Goal: Task Accomplishment & Management: Manage account settings

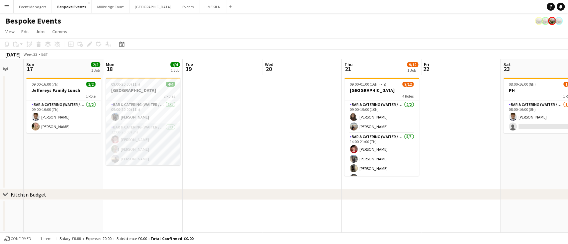
scroll to position [0, 146]
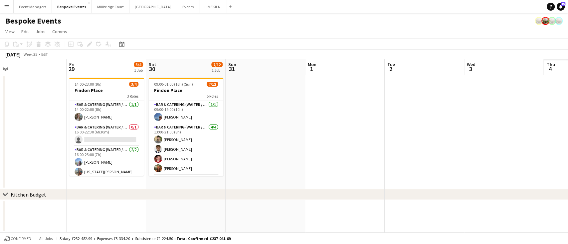
scroll to position [0, 196]
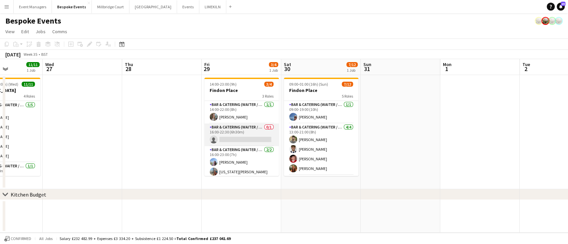
click at [236, 135] on app-card-role "Bar & Catering (Waiter / waitress) 0/1 16:00-22:30 (6h30m) single-neutral-actio…" at bounding box center [241, 135] width 74 height 23
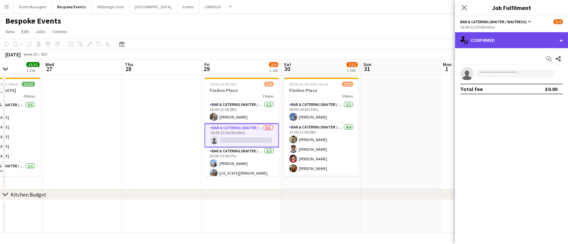
click at [505, 36] on div "single-neutral-actions-check-2 Confirmed" at bounding box center [511, 40] width 113 height 16
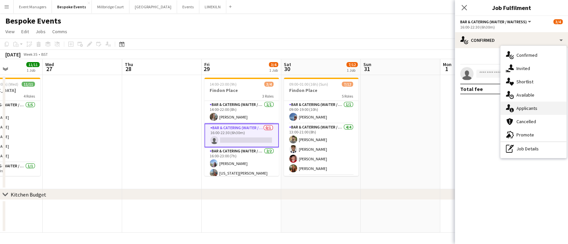
click at [529, 112] on div "single-neutral-actions-information Applicants" at bounding box center [533, 108] width 66 height 13
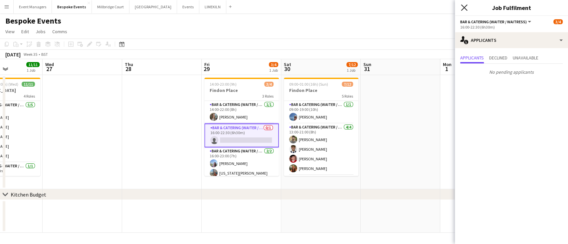
click at [463, 5] on icon "Close pop-in" at bounding box center [464, 7] width 6 height 6
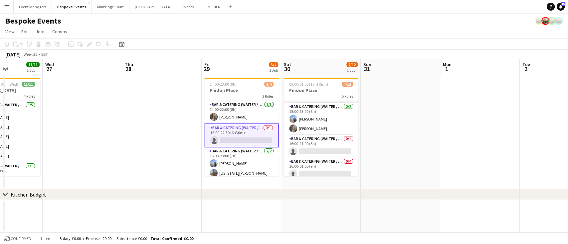
scroll to position [72, 0]
click at [301, 154] on app-card-role "Bar & Catering (Waiter / waitress) 0/1 16:00-21:00 (5h) single-neutral-actions" at bounding box center [321, 146] width 74 height 23
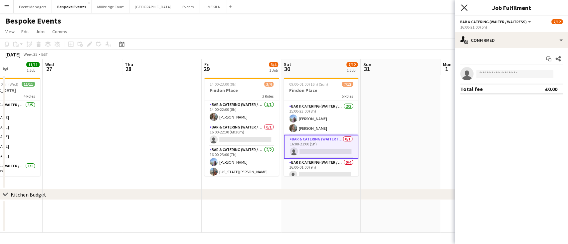
click at [463, 6] on icon "Close pop-in" at bounding box center [464, 7] width 6 height 6
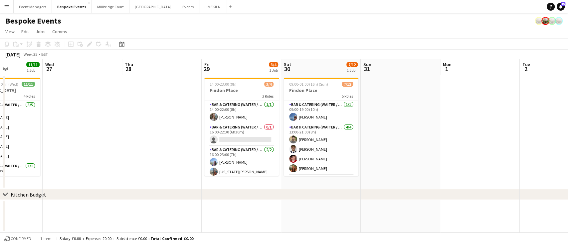
scroll to position [21, 0]
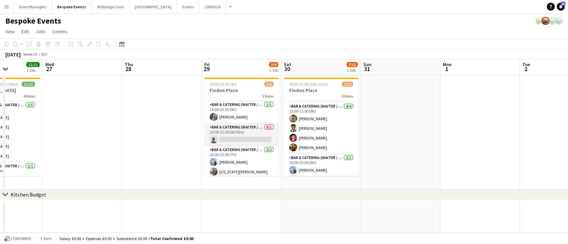
click at [229, 142] on app-card-role "Bar & Catering (Waiter / waitress) 0/1 16:00-22:30 (6h30m) single-neutral-actio…" at bounding box center [241, 135] width 74 height 23
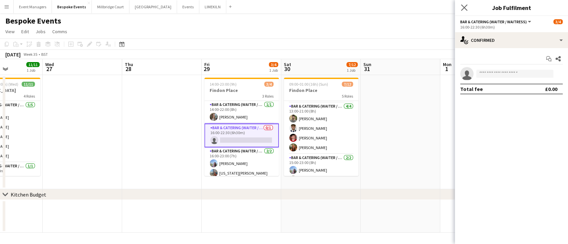
click at [463, 3] on app-icon "Close pop-in" at bounding box center [464, 8] width 10 height 10
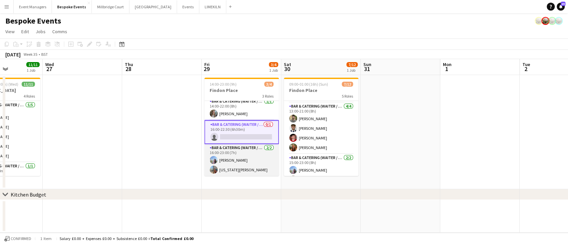
scroll to position [0, 0]
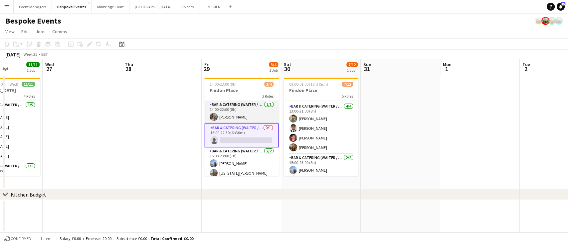
click at [233, 118] on app-card-role "Bar & Catering (Waiter / waitress) [DATE] 14:00-22:00 (8h) [PERSON_NAME]" at bounding box center [241, 112] width 74 height 23
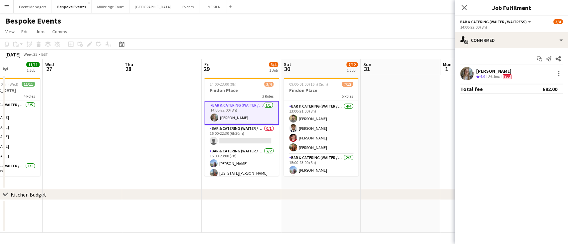
click at [469, 72] on app-user-avatar at bounding box center [466, 73] width 13 height 13
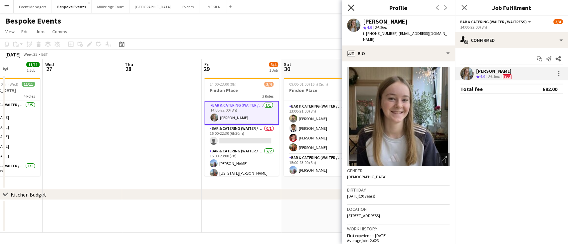
click at [350, 7] on icon at bounding box center [350, 7] width 6 height 6
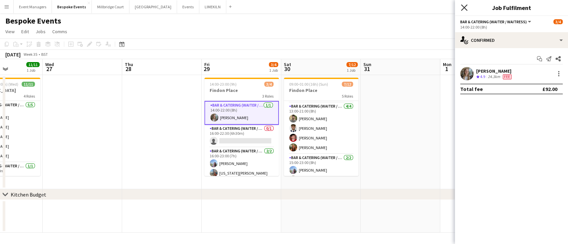
click at [465, 8] on icon "Close pop-in" at bounding box center [464, 7] width 6 height 6
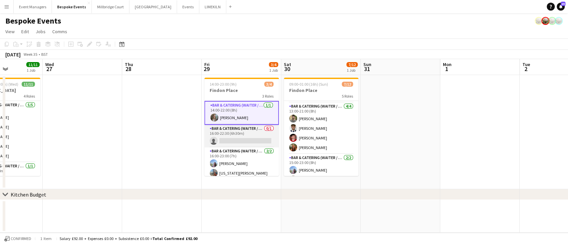
click at [238, 135] on app-card-role "Bar & Catering (Waiter / waitress) 0/1 16:00-22:30 (6h30m) single-neutral-actio…" at bounding box center [241, 136] width 74 height 23
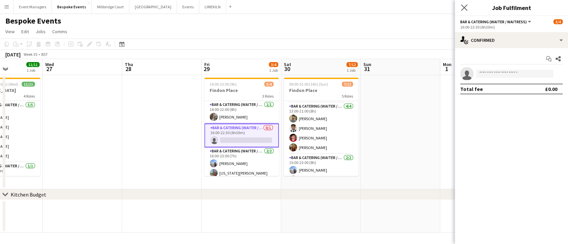
click at [467, 8] on icon "Close pop-in" at bounding box center [464, 7] width 6 height 6
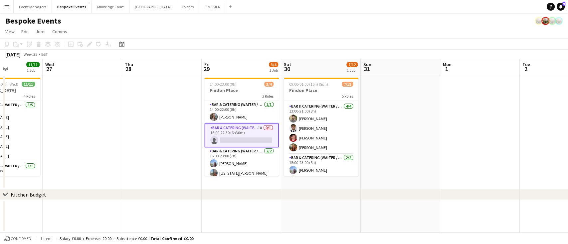
click at [255, 140] on app-card-role "Bar & Catering (Waiter / waitress) 1A 0/1 16:00-22:30 (6h30m) single-neutral-ac…" at bounding box center [241, 136] width 74 height 24
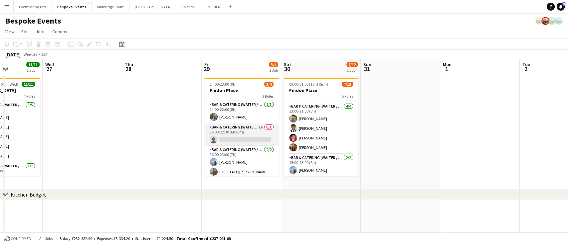
click at [255, 140] on app-card-role "Bar & Catering (Waiter / waitress) 1A 0/1 16:00-22:30 (6h30m) single-neutral-ac…" at bounding box center [241, 135] width 74 height 23
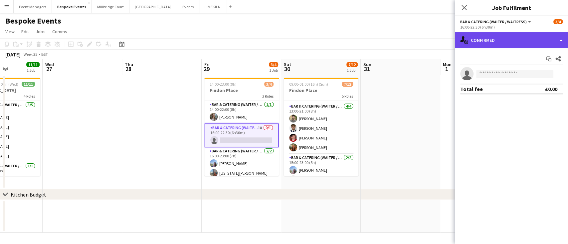
click at [531, 37] on div "single-neutral-actions-check-2 Confirmed" at bounding box center [511, 40] width 113 height 16
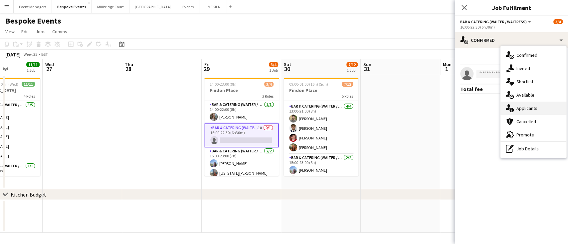
click at [538, 108] on div "single-neutral-actions-information Applicants" at bounding box center [533, 108] width 66 height 13
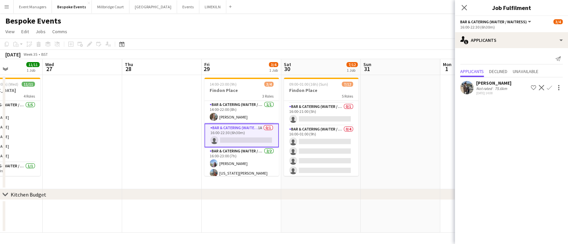
scroll to position [105, 0]
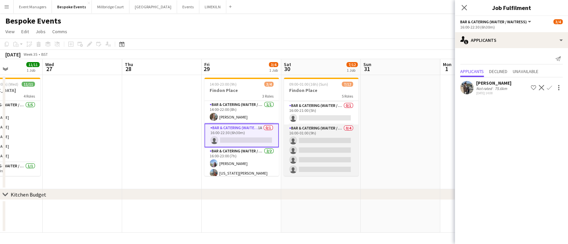
click at [312, 146] on app-card-role "Bar & Catering (Waiter / waitress) 0/4 16:00-01:00 (9h) single-neutral-actions …" at bounding box center [321, 151] width 74 height 52
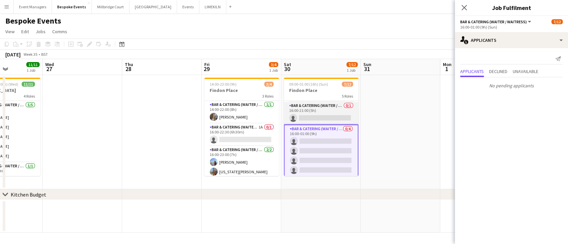
click at [311, 119] on app-card-role "Bar & Catering (Waiter / waitress) 0/1 16:00-21:00 (5h) single-neutral-actions" at bounding box center [321, 113] width 74 height 23
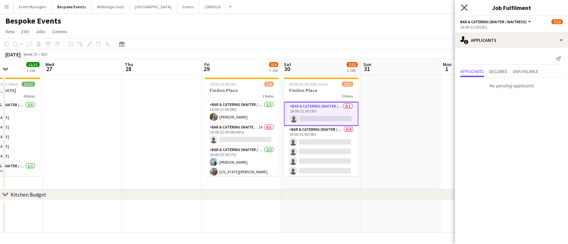
click at [466, 5] on icon "Close pop-in" at bounding box center [464, 7] width 6 height 6
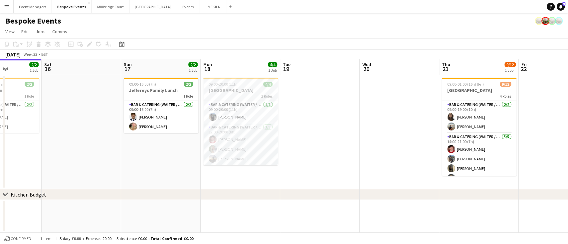
scroll to position [0, 188]
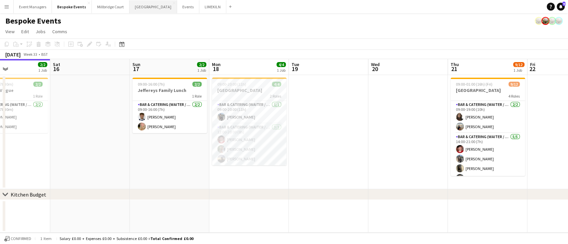
click at [139, 7] on button "[GEOGRAPHIC_DATA] Close" at bounding box center [153, 6] width 48 height 13
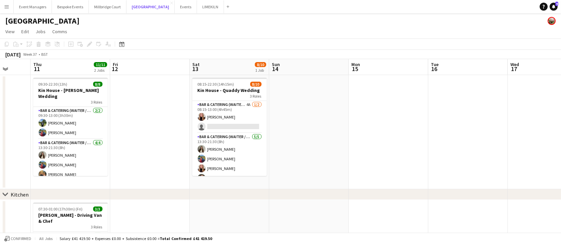
scroll to position [0, 198]
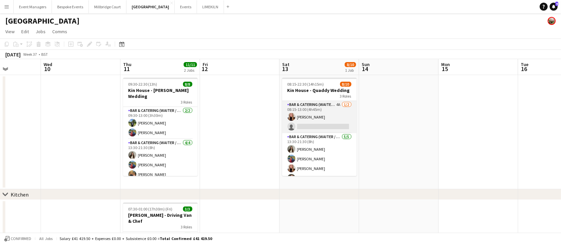
click at [295, 126] on app-card-role "Bar & Catering (Waiter / waitress) 4A [DATE] 08:15-13:00 (4h45m) [PERSON_NAME] …" at bounding box center [319, 117] width 74 height 32
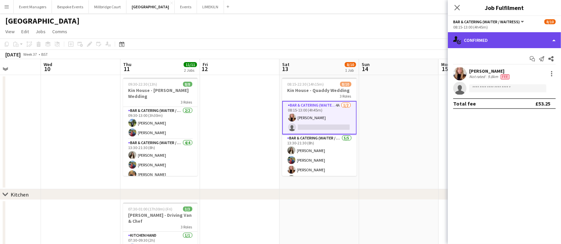
click at [516, 38] on div "single-neutral-actions-check-2 Confirmed" at bounding box center [504, 40] width 113 height 16
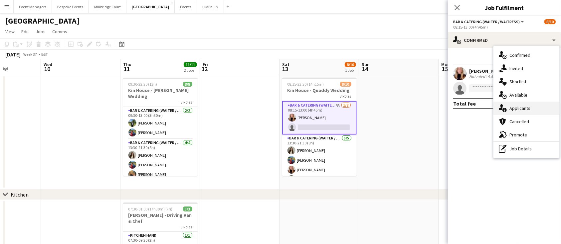
click at [524, 112] on div "single-neutral-actions-information Applicants" at bounding box center [526, 108] width 66 height 13
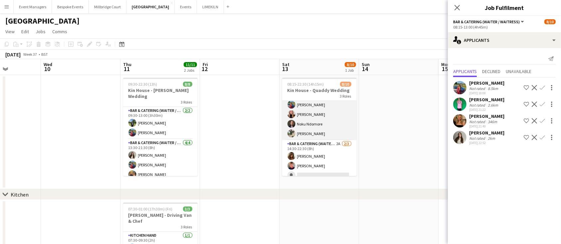
scroll to position [61, 0]
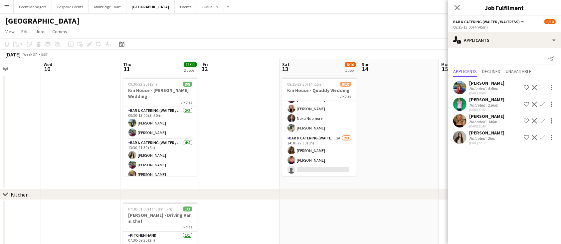
click at [542, 139] on app-icon "Confirm" at bounding box center [541, 137] width 5 height 5
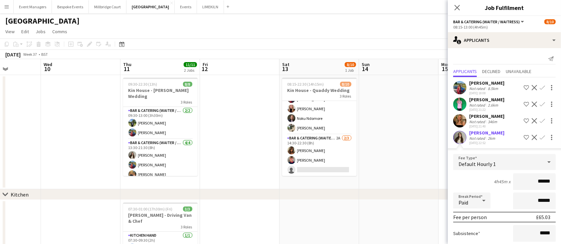
scroll to position [58, 0]
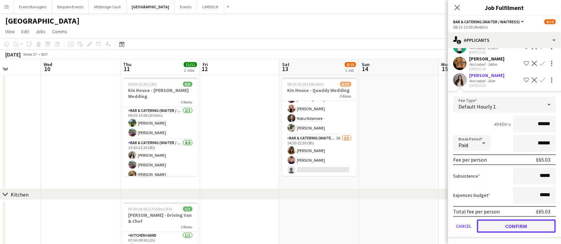
click at [515, 224] on button "Confirm" at bounding box center [515, 226] width 79 height 13
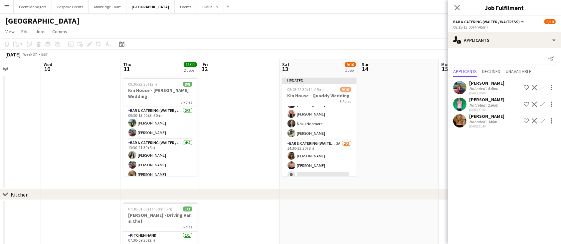
scroll to position [0, 0]
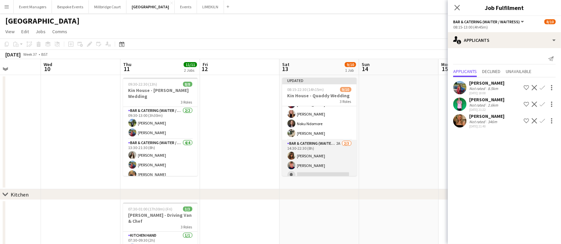
click at [332, 162] on app-card-role "Bar & Catering (Waiter / waitress) 2A [DATE] 14:30-22:30 (8h) [PERSON_NAME] [PE…" at bounding box center [319, 161] width 74 height 42
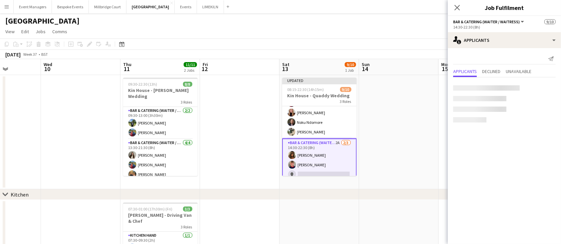
scroll to position [60, 0]
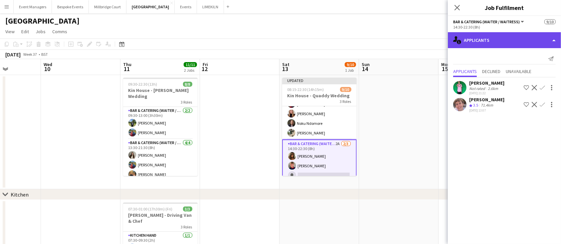
click at [496, 40] on div "single-neutral-actions-information Applicants" at bounding box center [504, 40] width 113 height 16
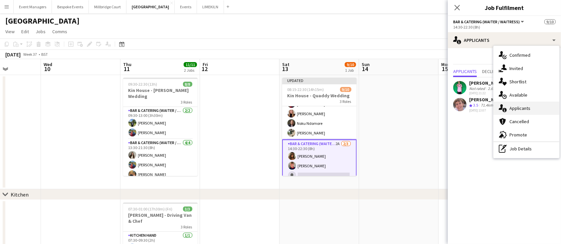
click at [517, 107] on div "single-neutral-actions-information Applicants" at bounding box center [526, 108] width 66 height 13
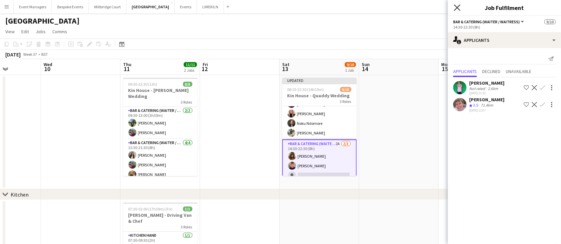
click at [457, 6] on icon "Close pop-in" at bounding box center [457, 7] width 6 height 6
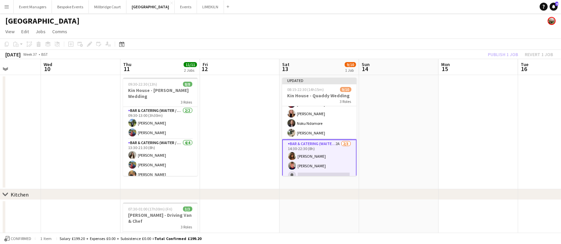
click at [505, 56] on div "Publish 1 job Revert 1 job" at bounding box center [519, 54] width 81 height 9
click at [505, 56] on button "Publish 1 job" at bounding box center [503, 54] width 36 height 9
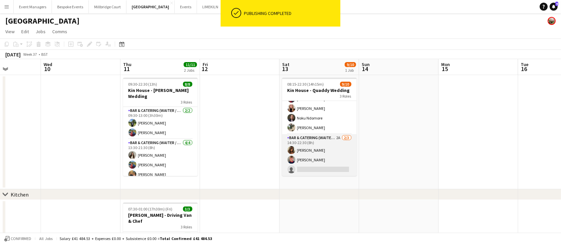
scroll to position [0, 0]
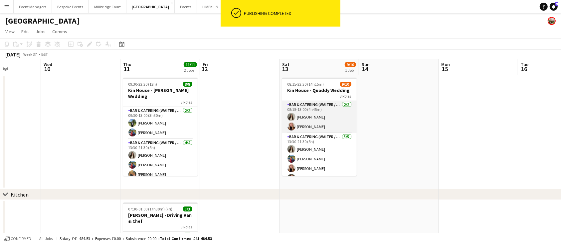
click at [309, 119] on app-card-role "Bar & Catering (Waiter / waitress) [DATE] 08:15-13:00 (4h45m) [PERSON_NAME] [PE…" at bounding box center [319, 117] width 74 height 32
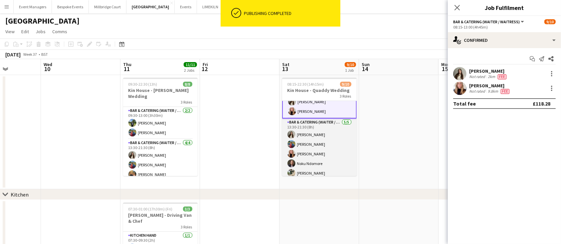
scroll to position [17, 0]
click at [319, 147] on app-card-role "Bar & Catering (Waiter / waitress) [DATE] 13:30-21:30 (8h) [PERSON_NAME] [PERSO…" at bounding box center [319, 148] width 74 height 61
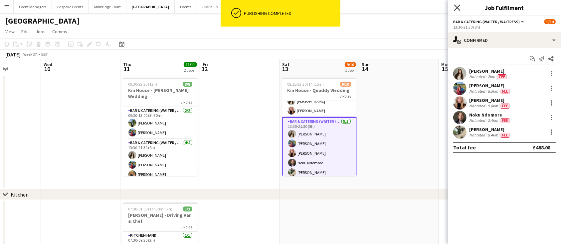
click at [458, 10] on icon "Close pop-in" at bounding box center [457, 7] width 6 height 6
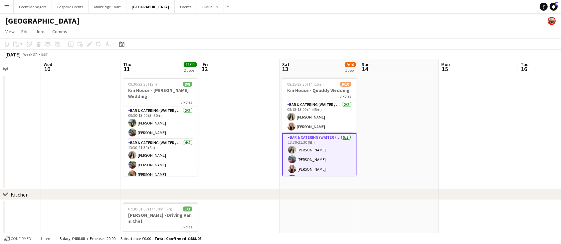
scroll to position [60, 0]
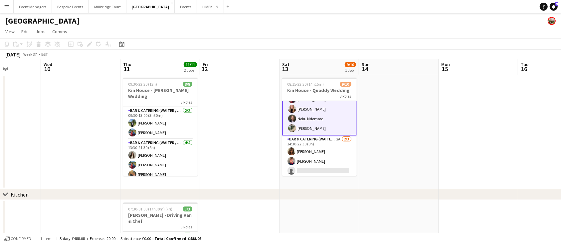
click at [321, 123] on app-card-role "Bar & Catering (Waiter / waitress) [DATE] 13:30-21:30 (8h) [PERSON_NAME] [PERSO…" at bounding box center [319, 104] width 74 height 63
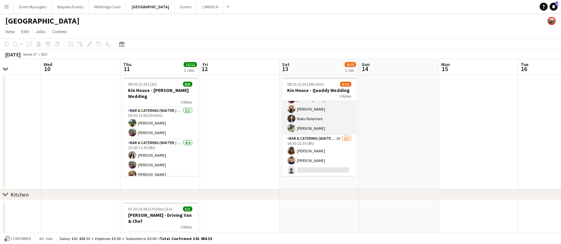
click at [303, 122] on app-card-role "Bar & Catering (Waiter / waitress) [DATE] 13:30-21:30 (8h) [PERSON_NAME] [PERSO…" at bounding box center [319, 104] width 74 height 61
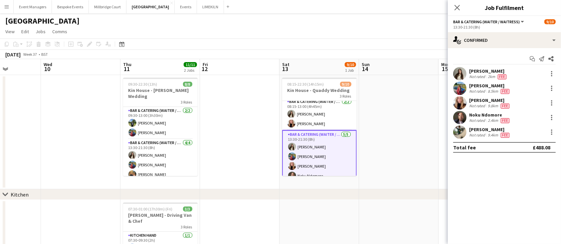
scroll to position [0, 0]
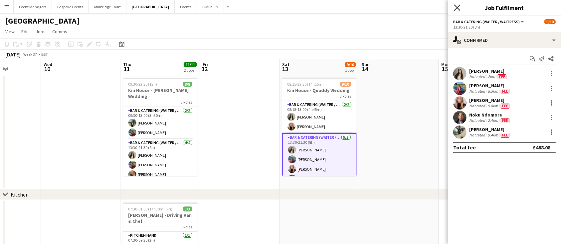
click at [455, 9] on icon at bounding box center [457, 7] width 6 height 6
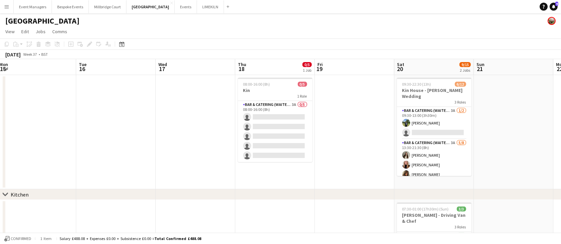
scroll to position [0, 219]
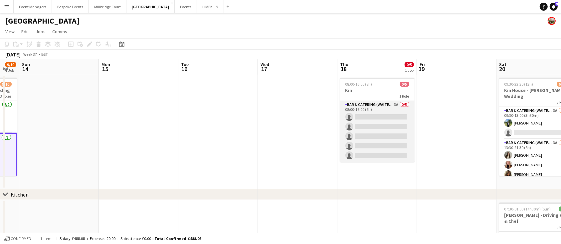
click at [376, 133] on app-card-role "Bar & Catering (Waiter / waitress) 3A 0/5 08:00-16:00 (8h) single-neutral-actio…" at bounding box center [377, 131] width 74 height 61
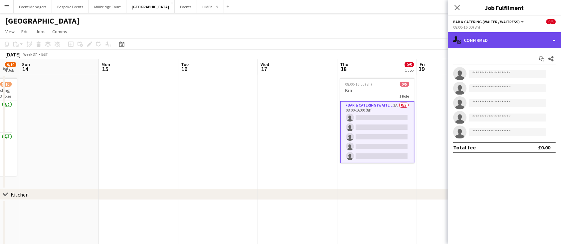
click at [490, 40] on div "single-neutral-actions-check-2 Confirmed" at bounding box center [504, 40] width 113 height 16
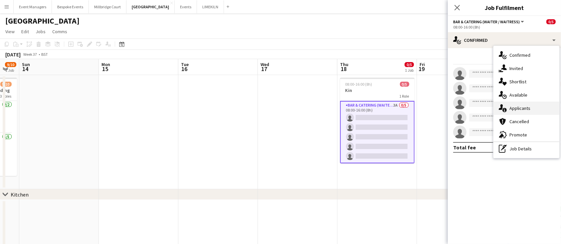
click at [512, 106] on div "single-neutral-actions-information Applicants" at bounding box center [526, 108] width 66 height 13
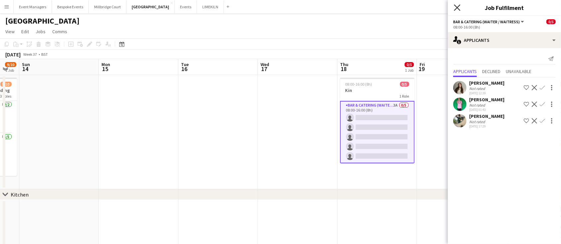
click at [457, 8] on icon at bounding box center [457, 7] width 6 height 6
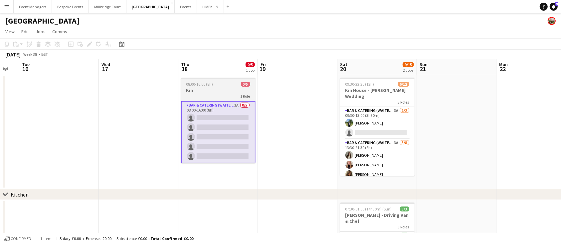
scroll to position [0, 250]
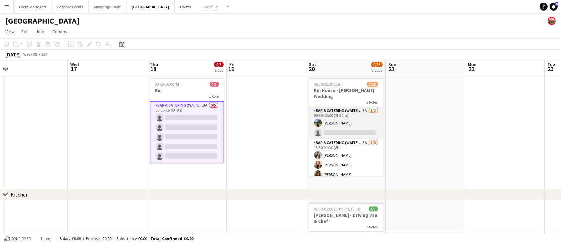
click at [352, 119] on app-card-role "Bar & Catering (Waiter / waitress) 3A [DATE] 09:30-13:00 (3h30m) [PERSON_NAME] …" at bounding box center [346, 123] width 74 height 32
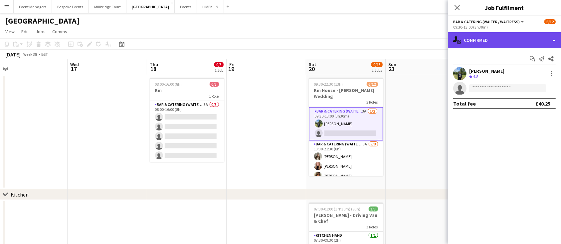
click at [495, 39] on div "single-neutral-actions-check-2 Confirmed" at bounding box center [504, 40] width 113 height 16
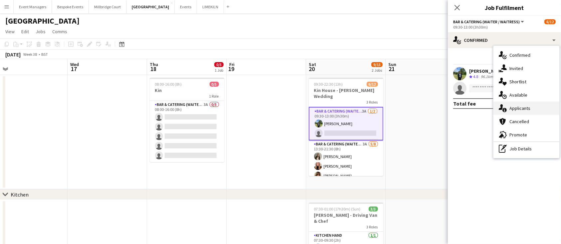
click at [513, 108] on div "single-neutral-actions-information Applicants" at bounding box center [526, 108] width 66 height 13
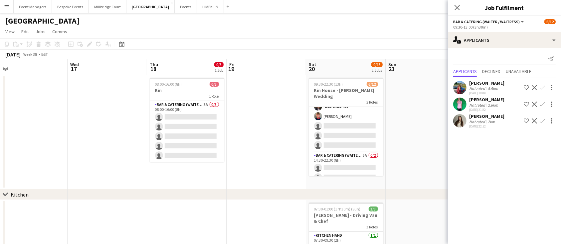
click at [336, 124] on app-card-role "Bar & Catering (Waiter / waitress) 3A [DATE] 13:30-21:30 (8h) [PERSON_NAME] [PE…" at bounding box center [346, 107] width 74 height 90
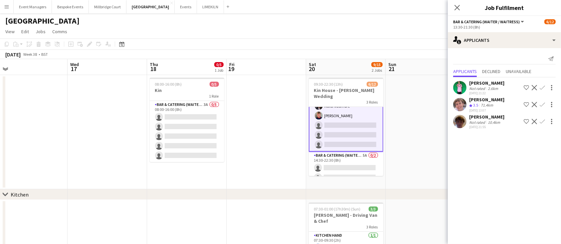
scroll to position [78, 0]
click at [346, 153] on app-card-role "Bar & Catering (Waiter / waitress) 5A 0/2 14:30-22:30 (8h) single-neutral-actio…" at bounding box center [346, 169] width 74 height 32
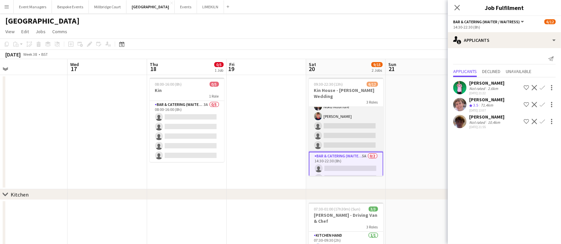
scroll to position [0, 0]
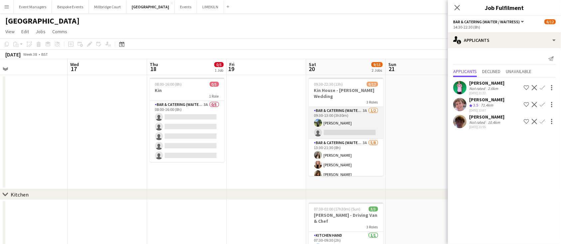
click at [338, 121] on app-card-role "Bar & Catering (Waiter / waitress) 3A [DATE] 09:30-13:00 (3h30m) [PERSON_NAME] …" at bounding box center [346, 123] width 74 height 32
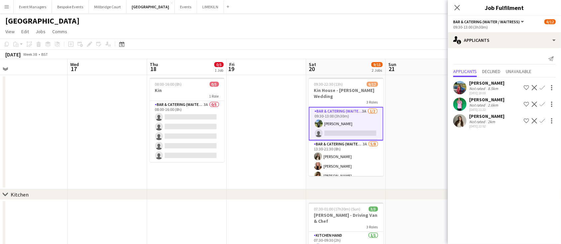
click at [543, 89] on app-icon "Confirm" at bounding box center [541, 87] width 5 height 5
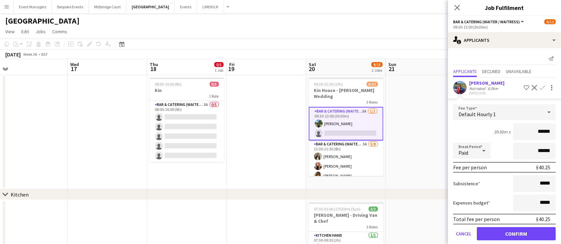
type input "******"
click at [527, 233] on button "Confirm" at bounding box center [515, 233] width 79 height 13
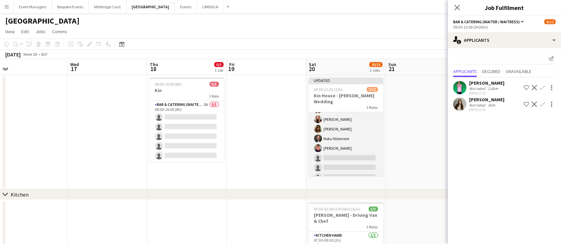
click at [341, 153] on app-card-role "Bar & Catering (Waiter / waitress) 3A [DATE] 13:30-21:30 (8h) [PERSON_NAME] [PE…" at bounding box center [346, 139] width 74 height 90
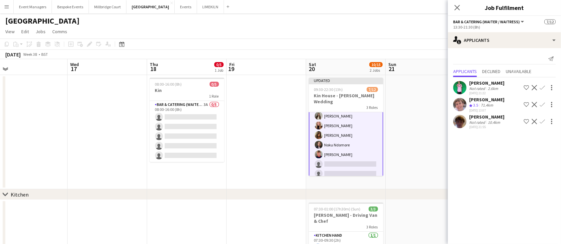
scroll to position [57, 0]
click at [543, 121] on app-icon "Confirm" at bounding box center [541, 121] width 5 height 5
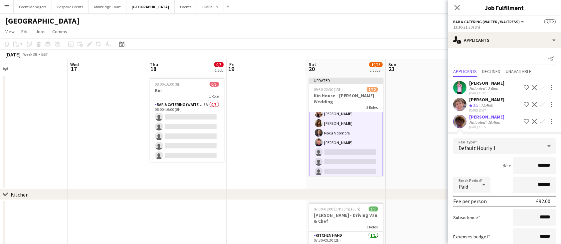
type input "******"
click at [468, 167] on div "8h x ******" at bounding box center [504, 166] width 102 height 17
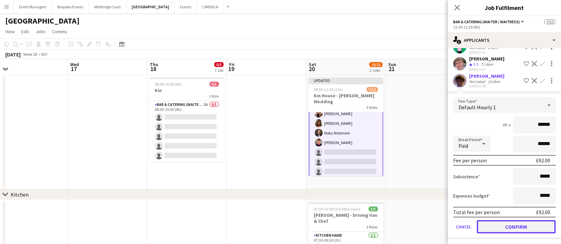
click at [505, 222] on button "Confirm" at bounding box center [515, 226] width 79 height 13
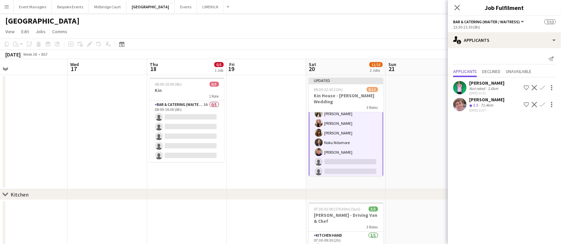
scroll to position [0, 0]
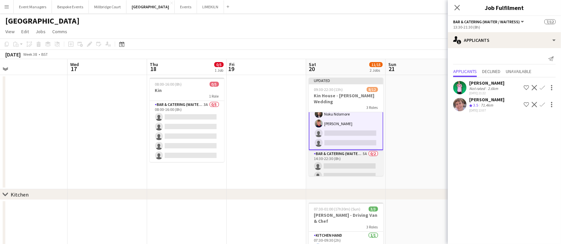
click at [345, 170] on app-card-role "Bar & Catering (Waiter / waitress) 5A 0/2 14:30-22:30 (8h) single-neutral-actio…" at bounding box center [346, 166] width 74 height 32
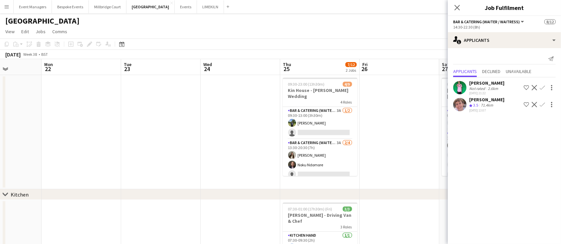
scroll to position [0, 216]
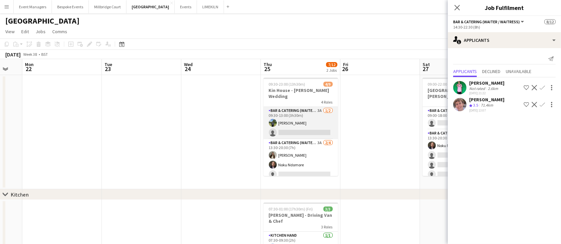
click at [302, 119] on app-card-role "Bar & Catering (Waiter / waitress) 3A [DATE] 09:30-13:00 (3h30m) [PERSON_NAME] …" at bounding box center [300, 123] width 74 height 32
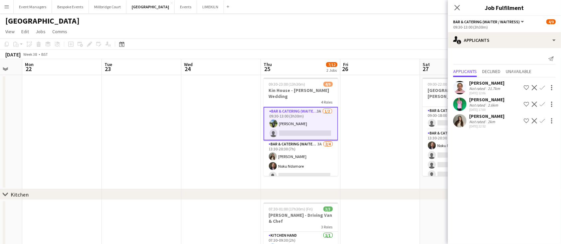
scroll to position [85, 0]
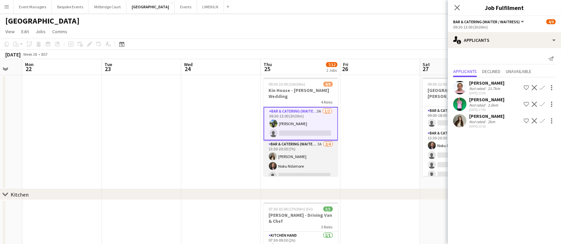
click at [301, 158] on app-card-role "Bar & Catering (Waiter / waitress) 3A [DATE] 13:30-20:30 (7h) [PERSON_NAME] Nok…" at bounding box center [300, 167] width 74 height 52
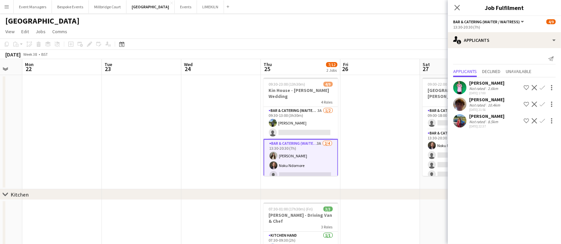
scroll to position [65, 0]
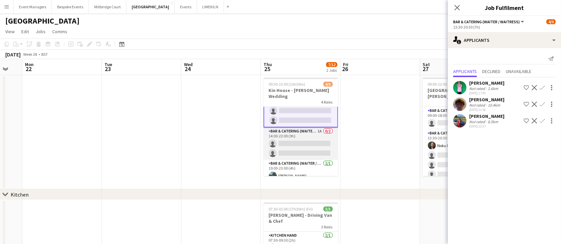
click at [295, 128] on app-card-role "Bar & Catering (Waiter / waitress) 1A 0/2 14:00-23:00 (9h) single-neutral-actio…" at bounding box center [300, 144] width 74 height 32
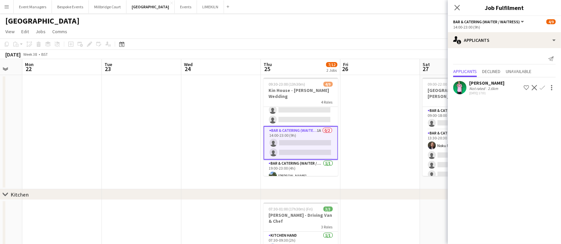
scroll to position [64, 0]
click at [293, 108] on app-card-role "Bar & Catering (Waiter / waitress) 3A [DATE] 13:30-20:30 (7h) [PERSON_NAME] Nok…" at bounding box center [300, 101] width 74 height 52
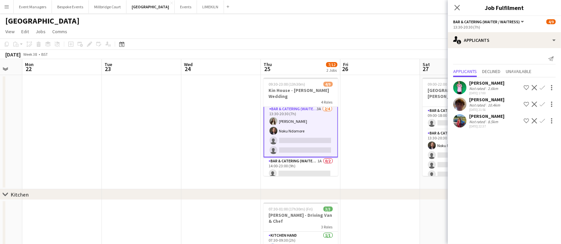
scroll to position [34, 0]
click at [542, 122] on app-icon "Confirm" at bounding box center [541, 120] width 5 height 5
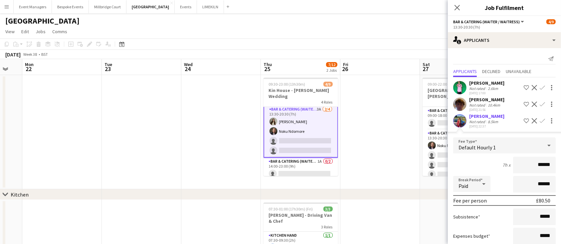
type input "******"
click at [464, 166] on div "7h x ******" at bounding box center [504, 165] width 102 height 17
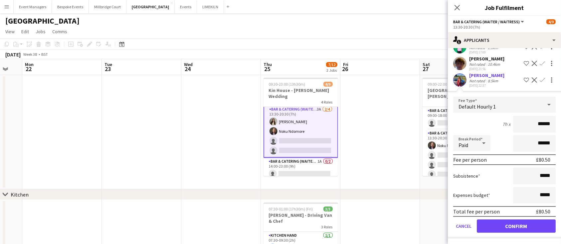
scroll to position [41, 0]
click at [521, 221] on button "Confirm" at bounding box center [515, 226] width 79 height 13
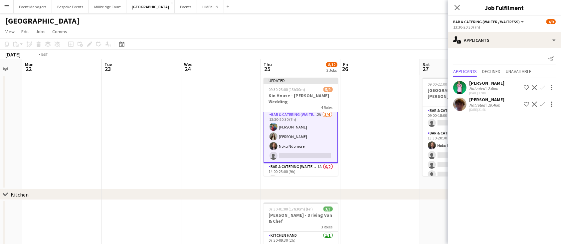
scroll to position [0, 296]
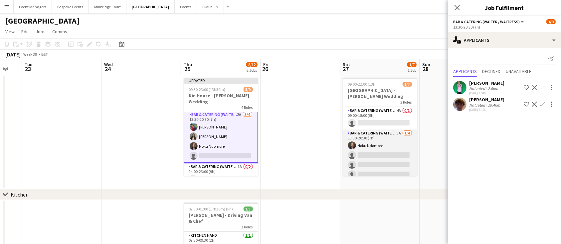
click at [367, 151] on app-card-role "Bar & Catering (Waiter / waitress) 3A [DATE] 13:30-20:30 (7h) Noku Ndomore sing…" at bounding box center [379, 156] width 74 height 52
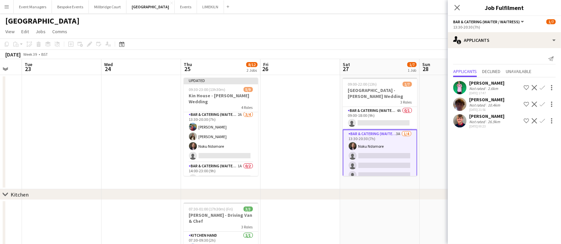
scroll to position [32, 0]
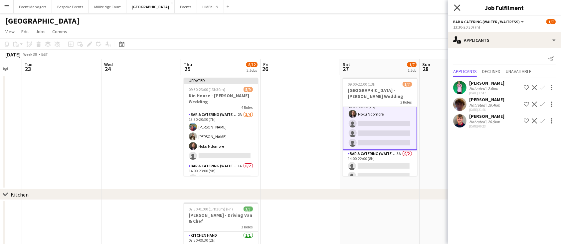
click at [455, 7] on icon "Close pop-in" at bounding box center [457, 7] width 6 height 6
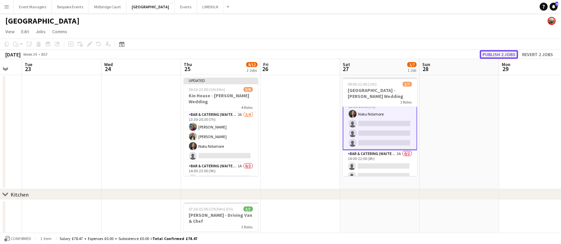
click at [498, 55] on button "Publish 2 jobs" at bounding box center [498, 54] width 38 height 9
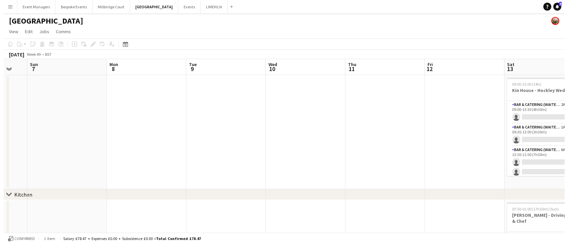
scroll to position [0, 295]
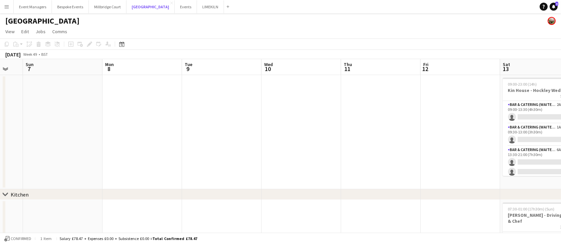
click at [135, 7] on button "[GEOGRAPHIC_DATA] Close" at bounding box center [150, 6] width 48 height 13
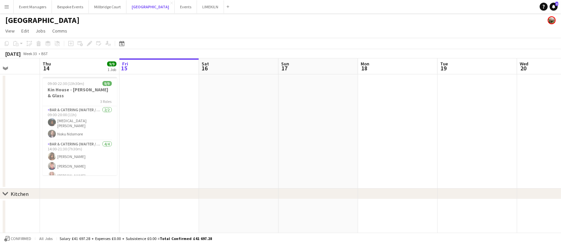
scroll to position [0, 160]
